Goal: Task Accomplishment & Management: Manage account settings

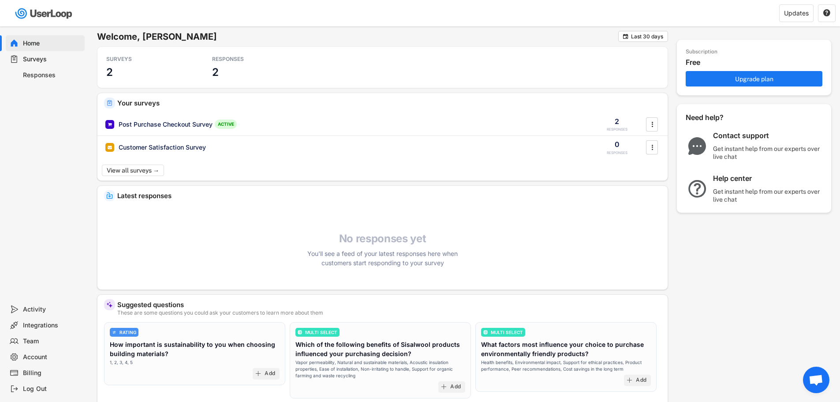
click at [227, 263] on div "No responses yet You'll see a feed of your latest responses here when customers…" at bounding box center [382, 249] width 570 height 35
click at [38, 58] on div "Surveys" at bounding box center [52, 59] width 58 height 8
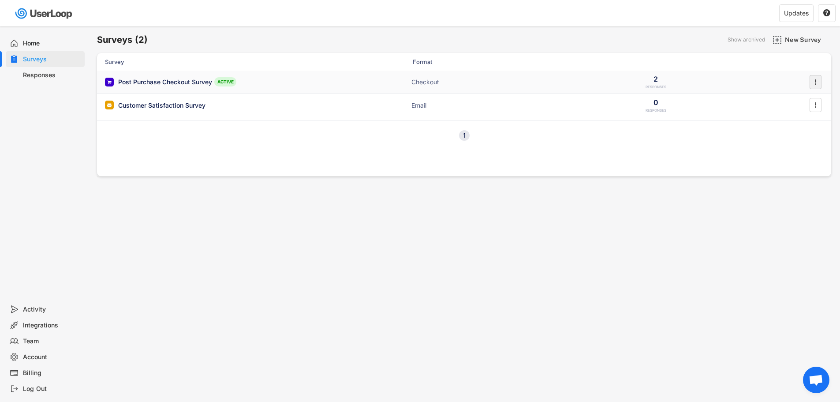
click at [815, 79] on text "" at bounding box center [816, 81] width 2 height 9
click at [794, 131] on div "Survey Design" at bounding box center [796, 135] width 70 height 13
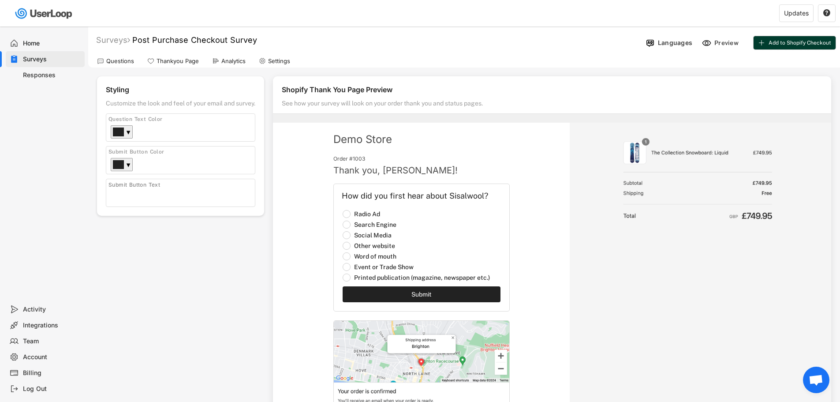
click at [794, 43] on span "Add to Shopify Checkout" at bounding box center [799, 42] width 63 height 5
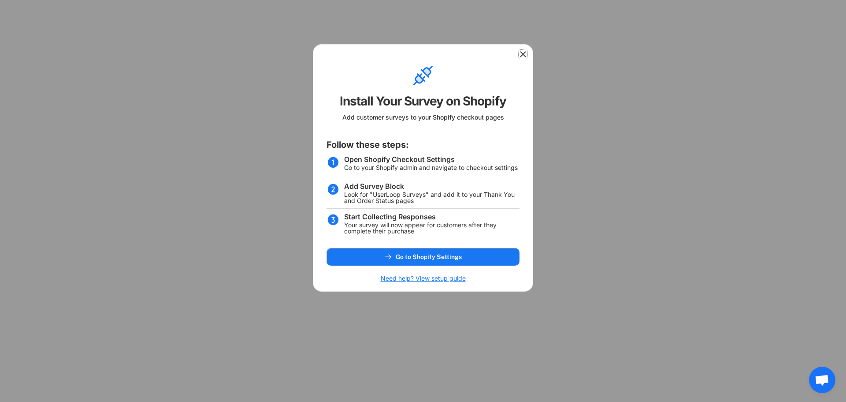
click at [521, 53] on icon at bounding box center [523, 54] width 9 height 9
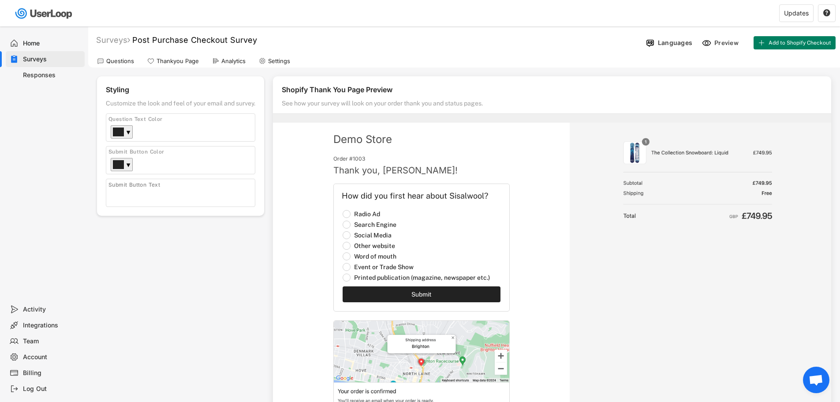
click at [41, 56] on div "Surveys" at bounding box center [52, 59] width 58 height 8
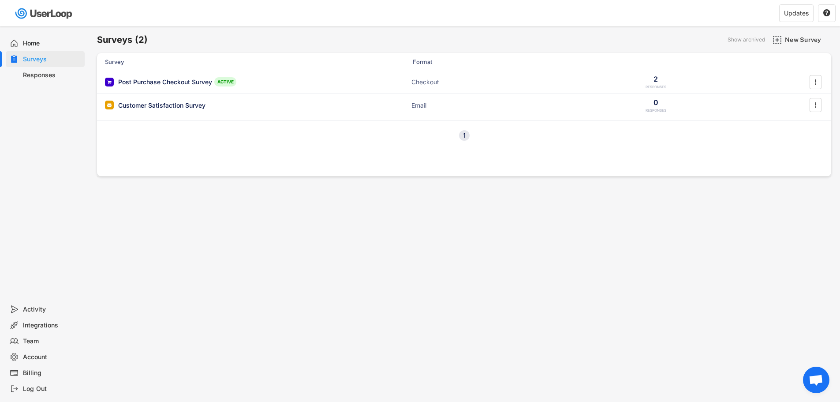
click at [345, 234] on div "Surveys (2) Show archived New Survey Survey Format Post Purchase Checkout Surve…" at bounding box center [464, 238] width 752 height 425
click at [175, 78] on div "Post Purchase Checkout Survey" at bounding box center [165, 82] width 94 height 9
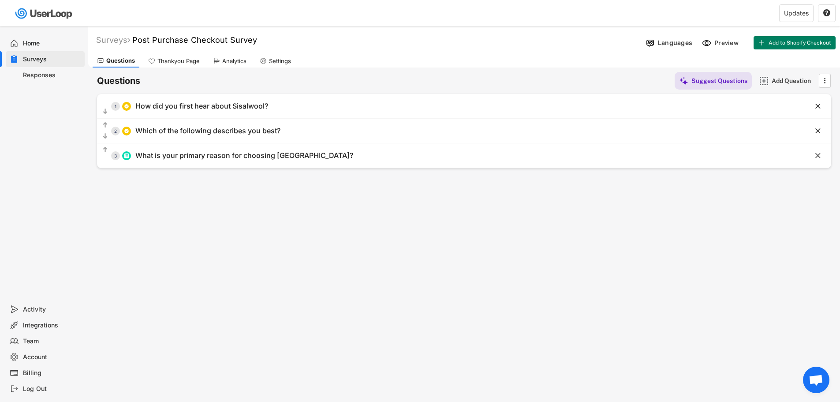
click at [175, 61] on div "Thankyou Page" at bounding box center [178, 60] width 42 height 7
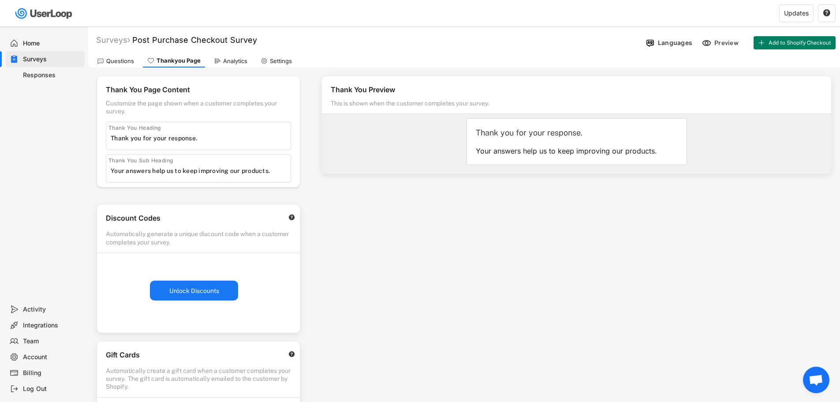
click at [224, 61] on div "Analytics" at bounding box center [235, 60] width 24 height 7
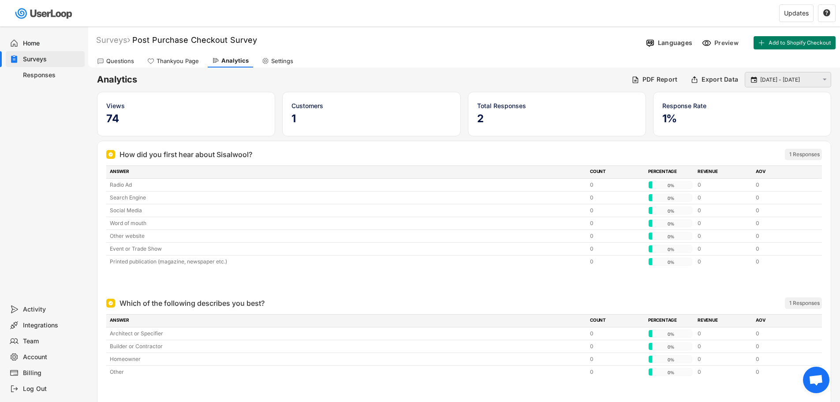
click at [820, 80] on div " [DATE] - [DATE] " at bounding box center [788, 79] width 86 height 15
click at [825, 77] on text "" at bounding box center [825, 79] width 4 height 7
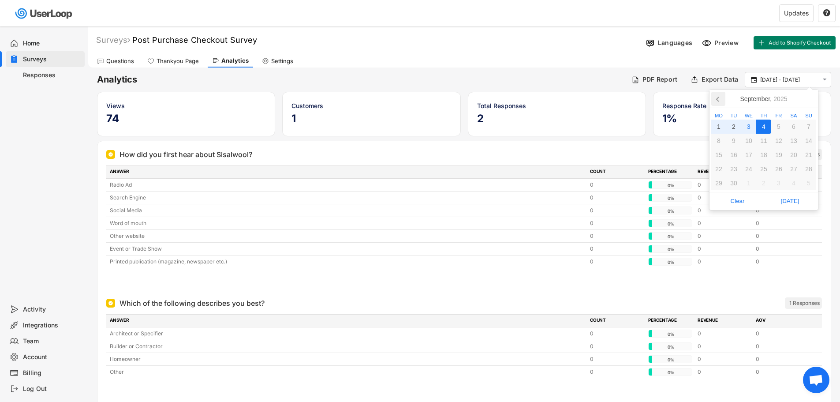
click at [719, 101] on icon at bounding box center [718, 99] width 14 height 14
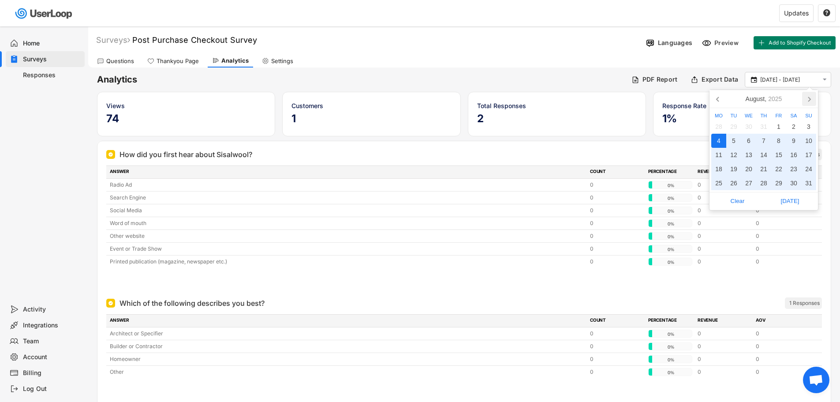
click at [808, 95] on icon at bounding box center [809, 99] width 14 height 14
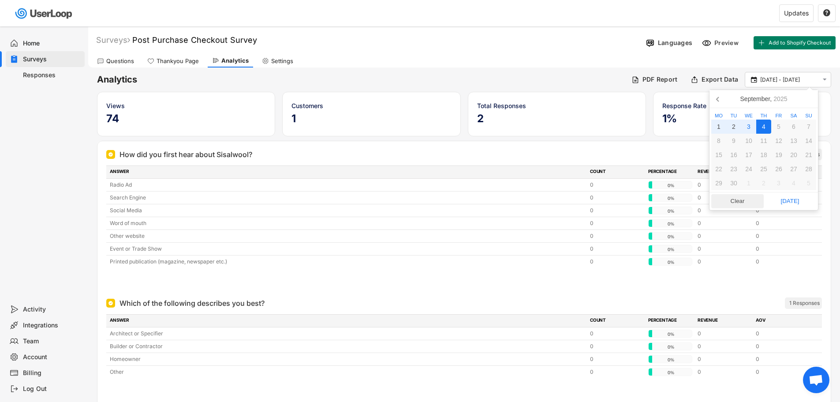
drag, startPoint x: 790, startPoint y: 200, endPoint x: 758, endPoint y: 198, distance: 32.7
click at [758, 198] on div "Clear [DATE]" at bounding box center [763, 201] width 105 height 14
click at [765, 126] on div "4" at bounding box center [763, 126] width 15 height 14
click at [723, 127] on div "1" at bounding box center [718, 126] width 15 height 14
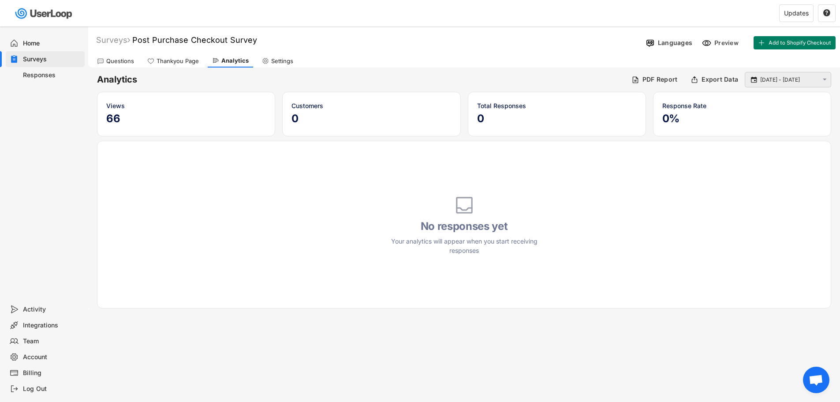
click at [825, 80] on text "" at bounding box center [825, 79] width 4 height 7
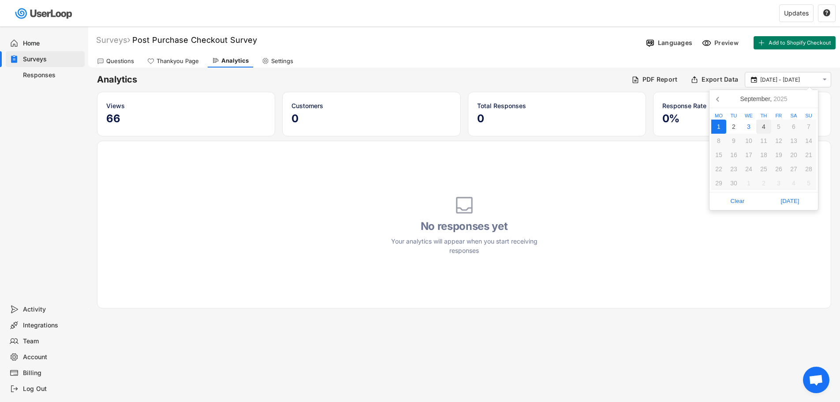
click at [765, 126] on div "4" at bounding box center [763, 126] width 15 height 14
click at [821, 78] on icon "" at bounding box center [824, 79] width 8 height 7
click at [722, 126] on div "1" at bounding box center [718, 126] width 15 height 14
type input "[DATE] - [DATE]"
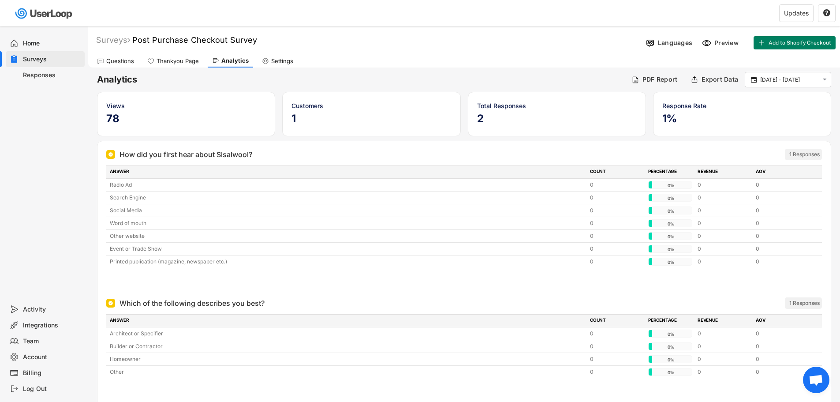
click at [378, 43] on div "Surveys Post Purchase Checkout Survey" at bounding box center [365, 40] width 554 height 10
click at [271, 62] on div "Settings" at bounding box center [282, 60] width 22 height 7
select select ""weekly""
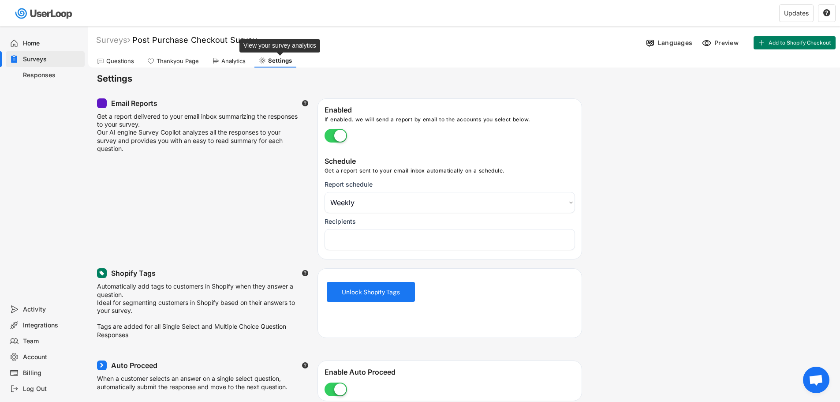
select select "1348695171700984260__LOOKUP__1756735192564x491911286324815600"
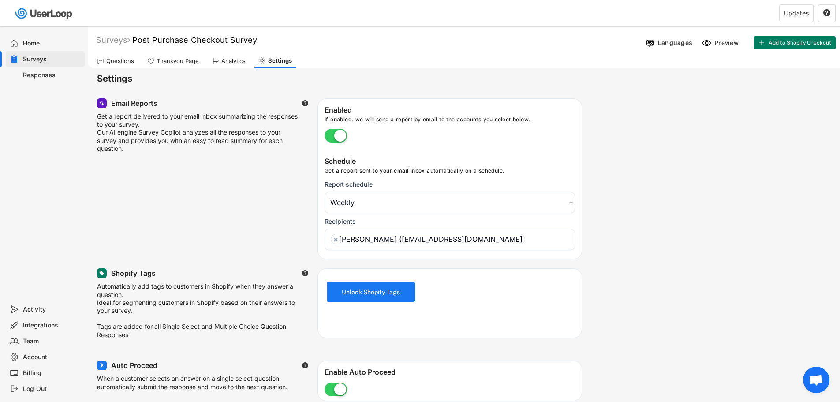
click at [45, 78] on div "Responses" at bounding box center [52, 75] width 58 height 8
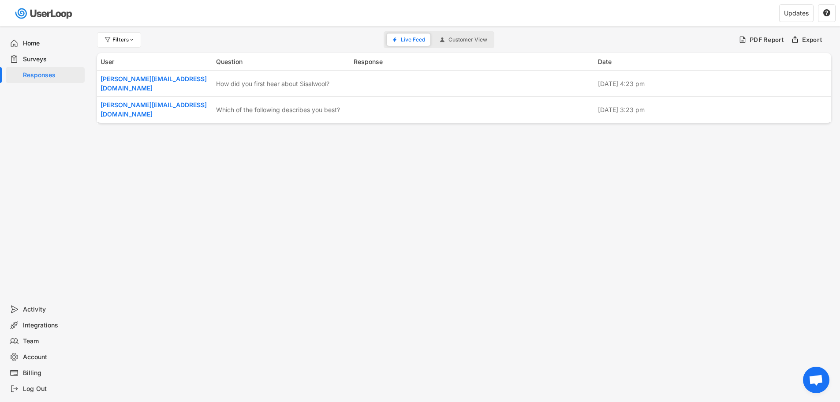
click at [30, 308] on div "Activity" at bounding box center [52, 309] width 58 height 8
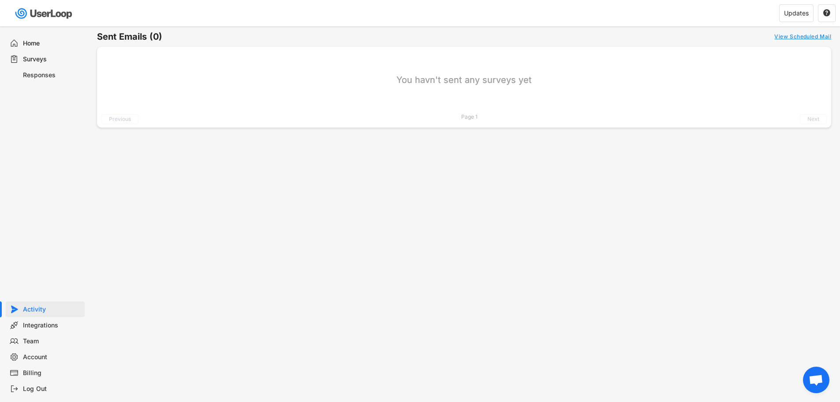
click at [34, 325] on div "Integrations" at bounding box center [52, 325] width 58 height 8
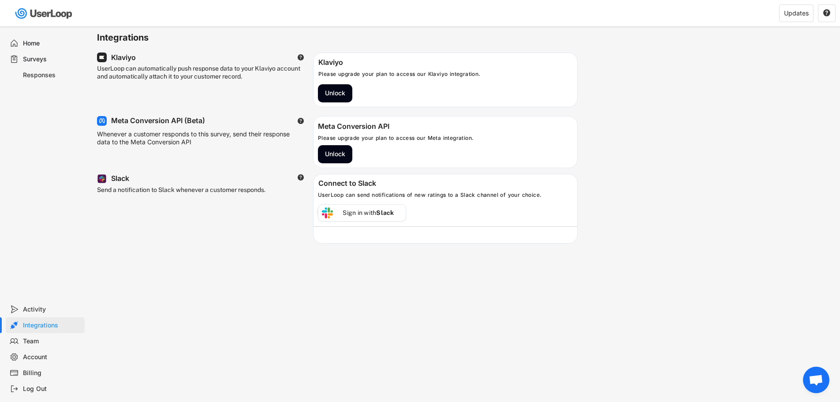
click at [30, 40] on div "Home" at bounding box center [52, 43] width 58 height 8
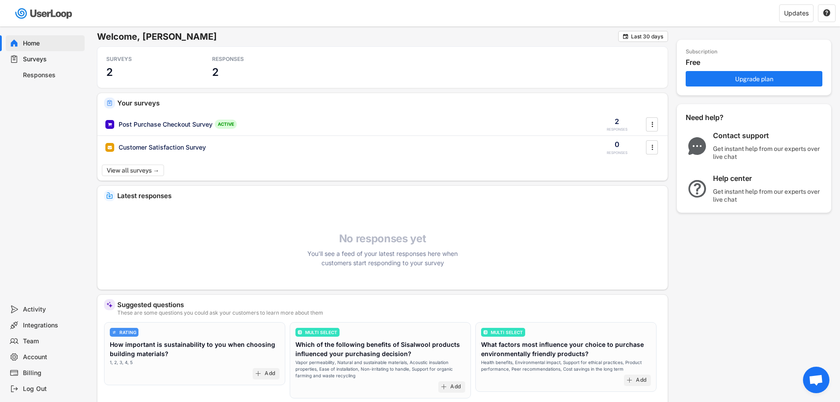
click at [342, 40] on h6 "Welcome, [PERSON_NAME]" at bounding box center [357, 36] width 521 height 11
